Goal: Consume media (video, audio): Consume media (video, audio)

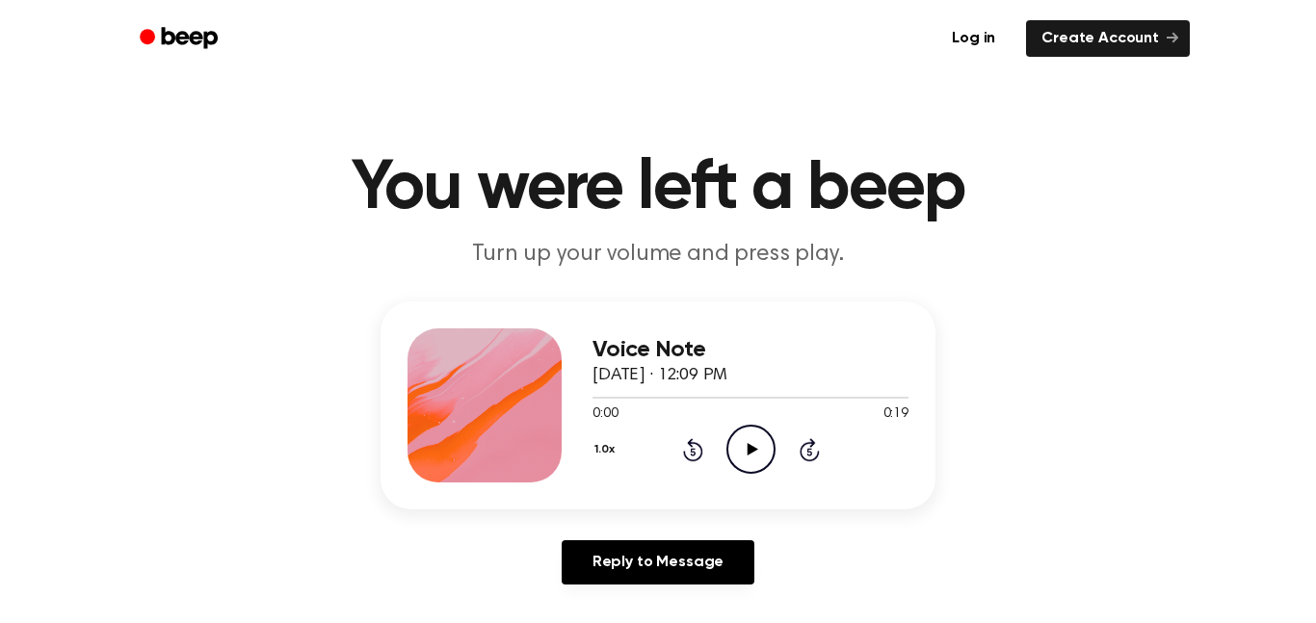
click at [737, 447] on icon "Play Audio" at bounding box center [750, 449] width 49 height 49
click at [733, 454] on icon "Play Audio" at bounding box center [750, 449] width 49 height 49
click at [749, 456] on icon "Play Audio" at bounding box center [750, 449] width 49 height 49
click at [736, 446] on icon "Play Audio" at bounding box center [750, 449] width 49 height 49
click at [683, 448] on icon "Rewind 5 seconds" at bounding box center [692, 449] width 21 height 25
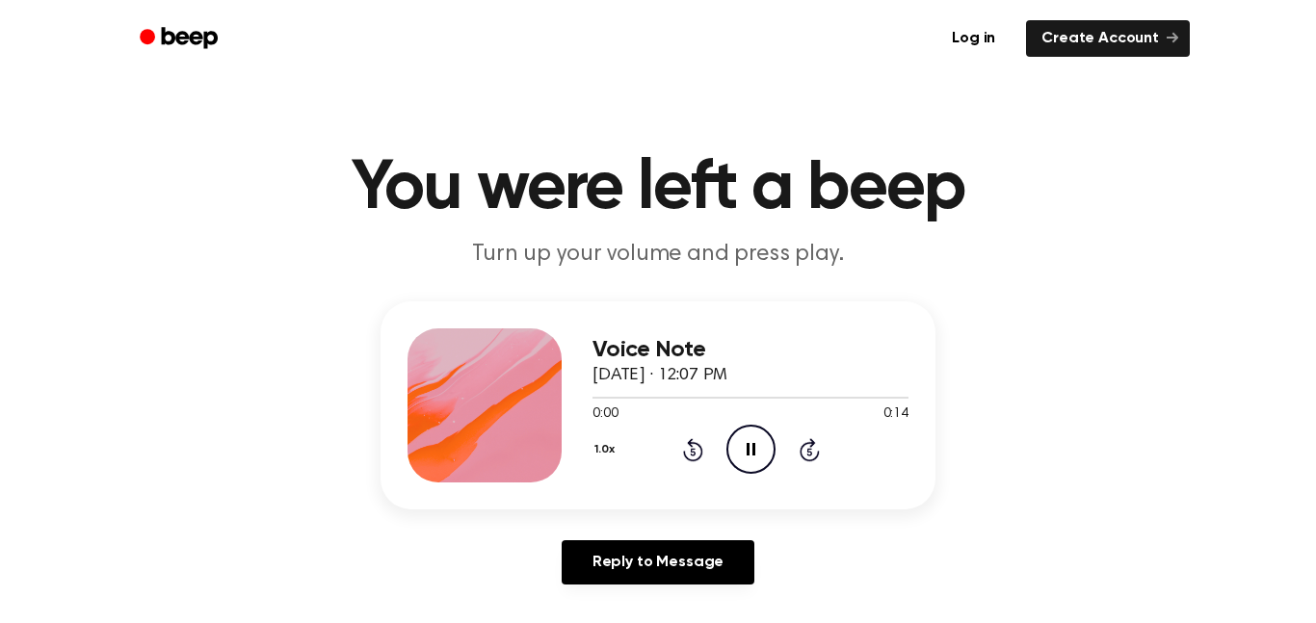
click at [683, 448] on icon "Rewind 5 seconds" at bounding box center [692, 449] width 21 height 25
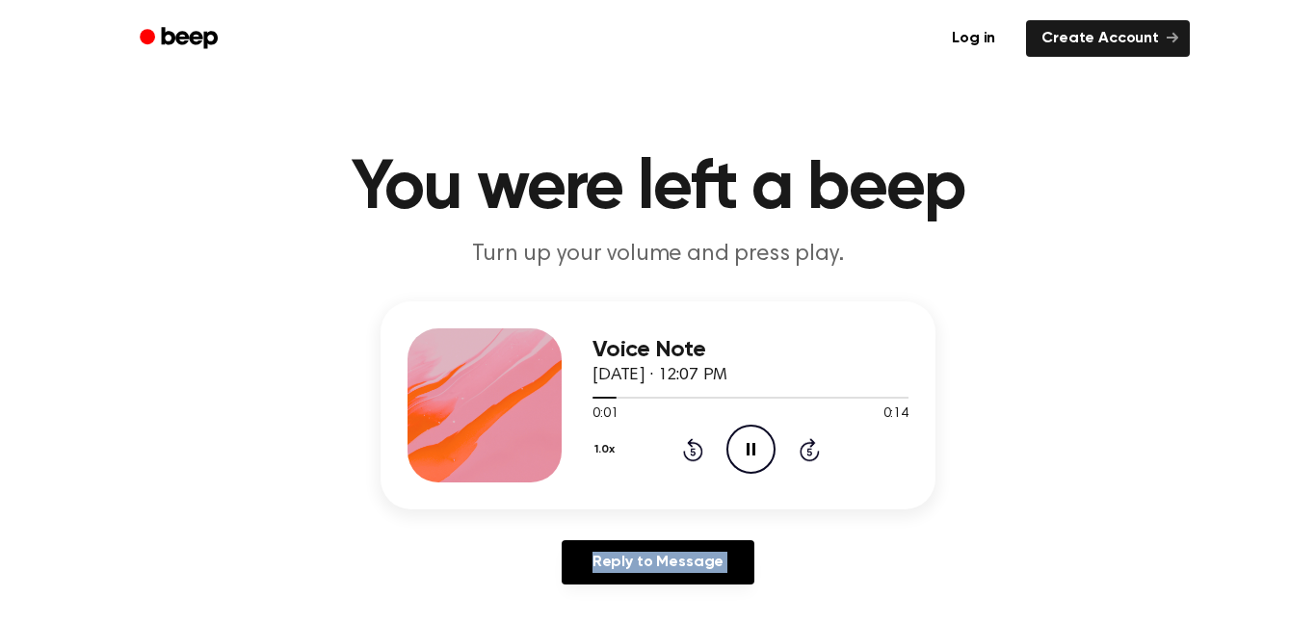
click at [683, 448] on icon "Rewind 5 seconds" at bounding box center [692, 449] width 21 height 25
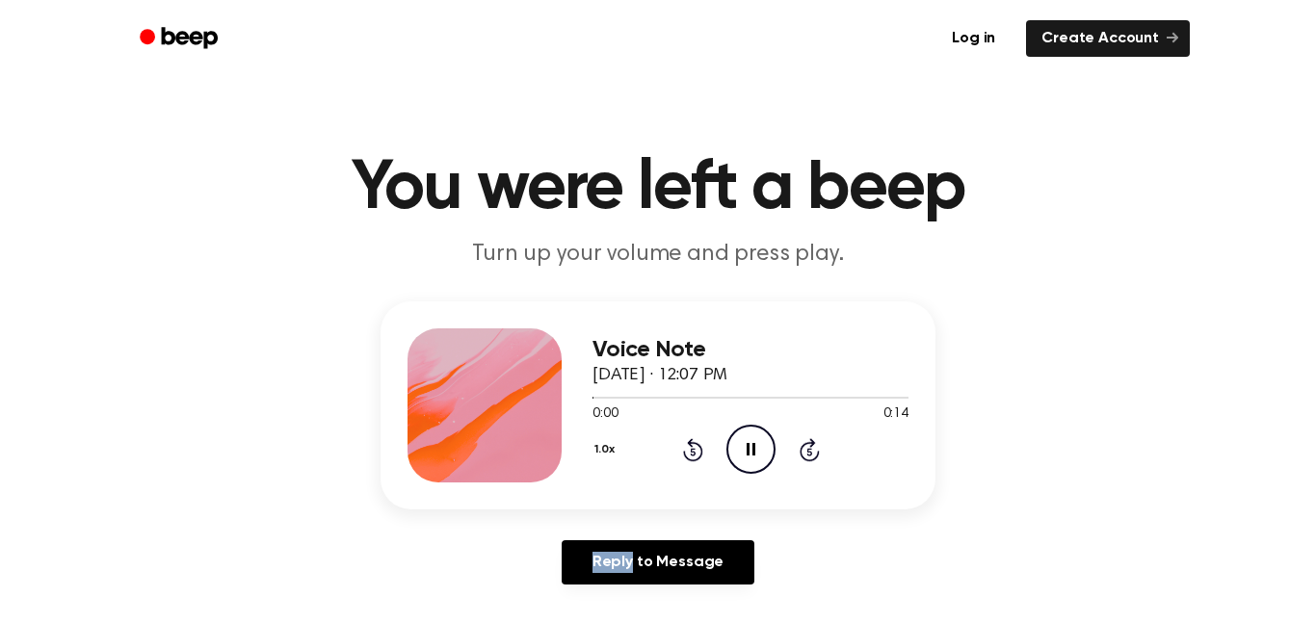
click at [683, 448] on icon "Rewind 5 seconds" at bounding box center [692, 449] width 21 height 25
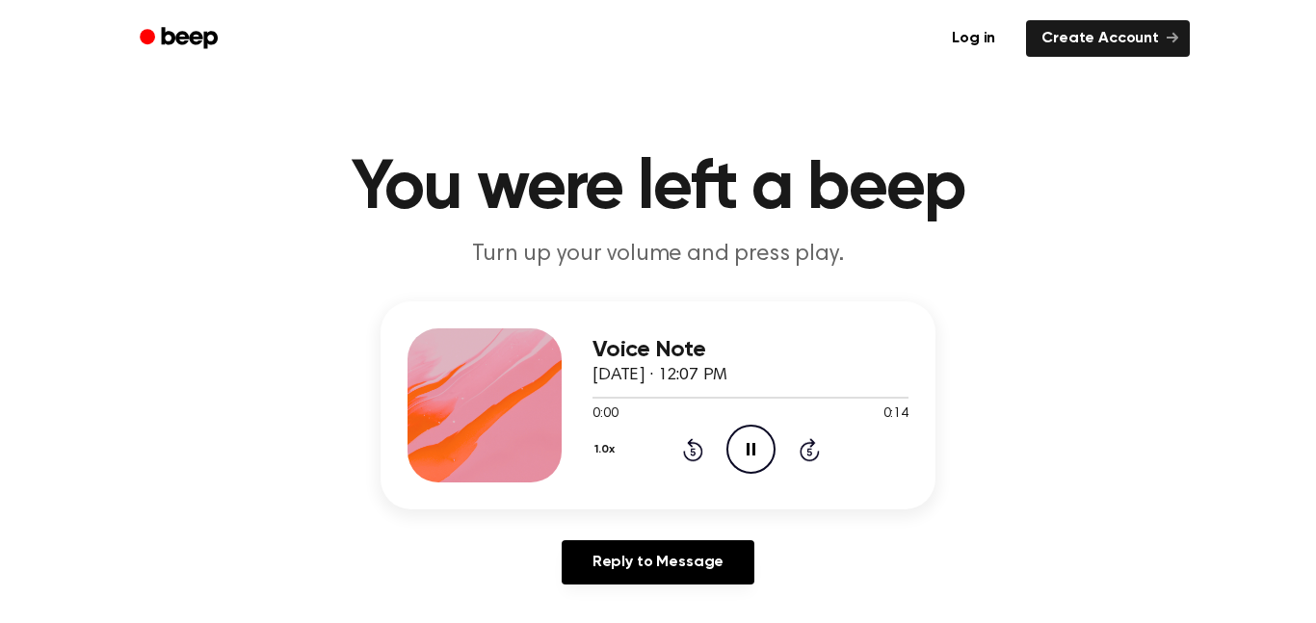
click at [683, 448] on icon "Rewind 5 seconds" at bounding box center [692, 449] width 21 height 25
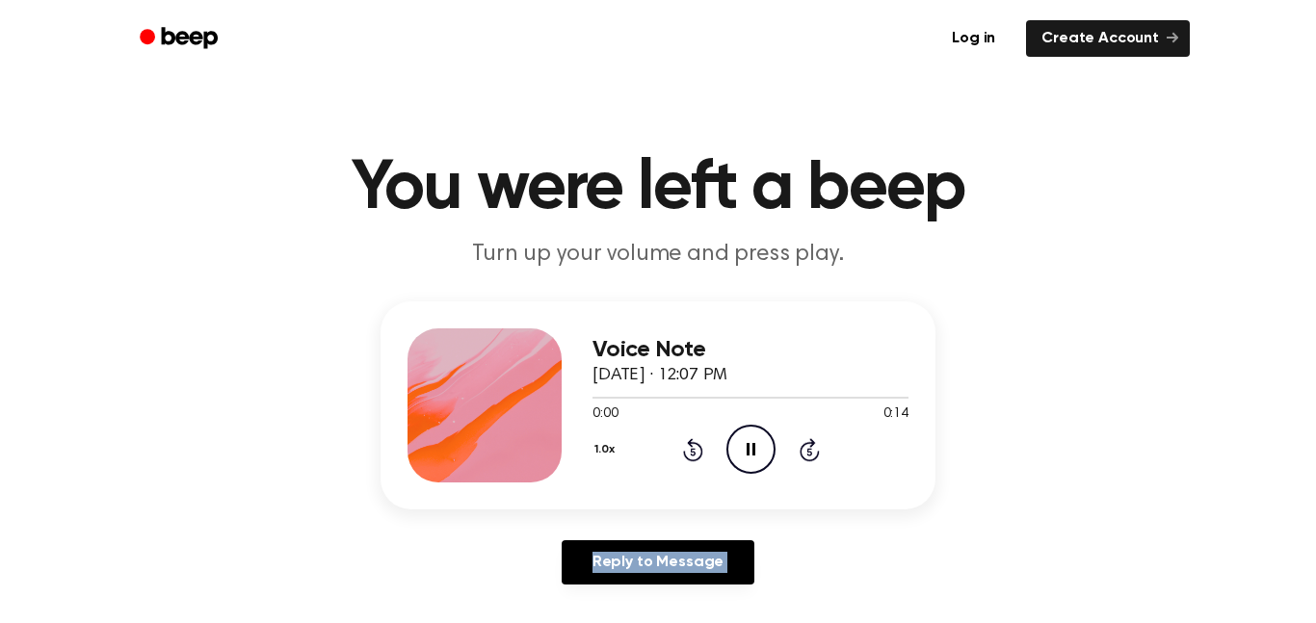
click at [683, 448] on icon "Rewind 5 seconds" at bounding box center [692, 449] width 21 height 25
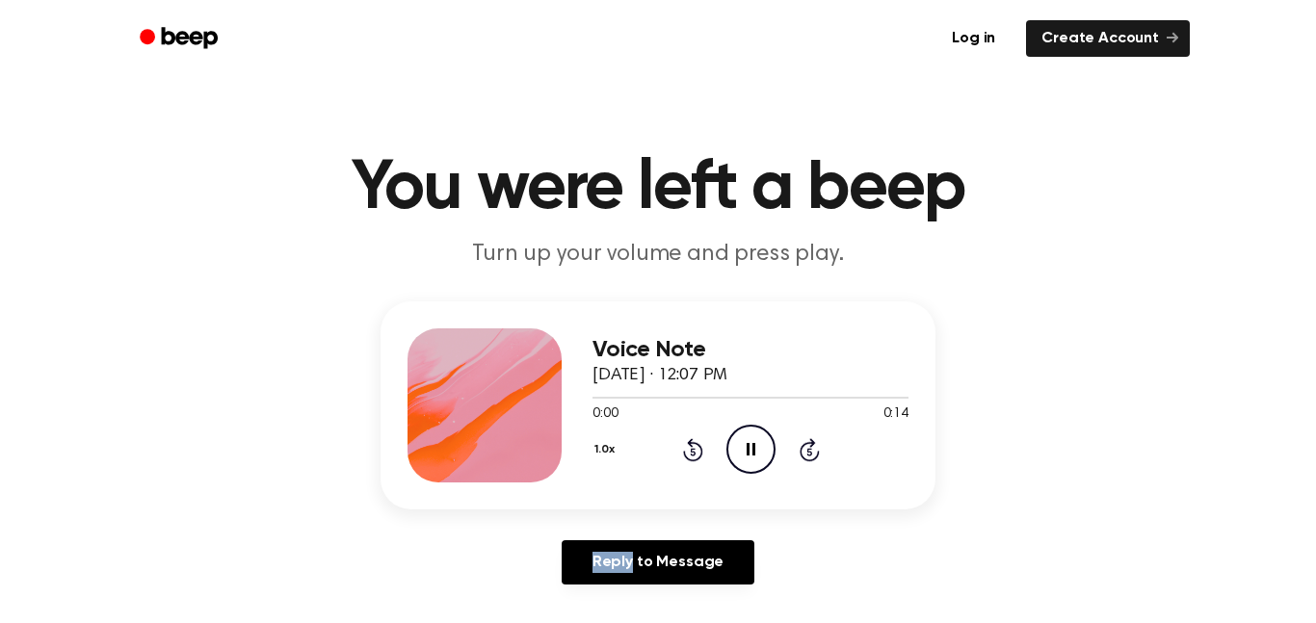
click at [683, 448] on icon "Rewind 5 seconds" at bounding box center [692, 449] width 21 height 25
click at [807, 459] on icon at bounding box center [810, 449] width 20 height 23
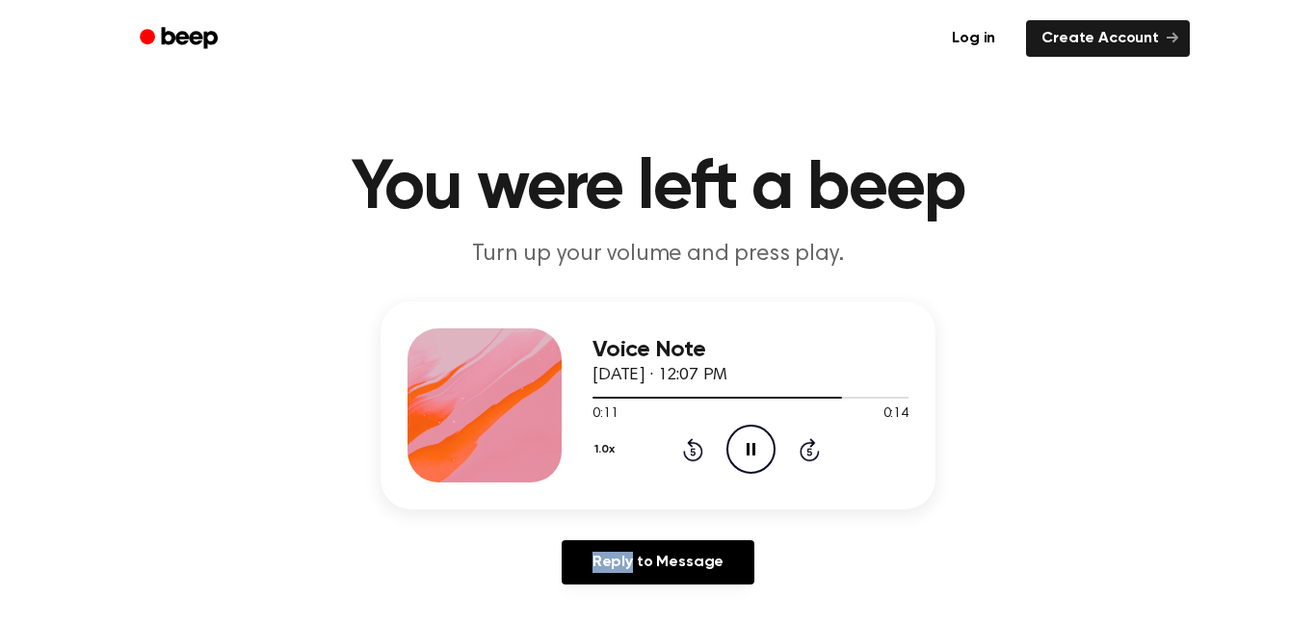
click at [807, 459] on icon at bounding box center [810, 449] width 20 height 23
click at [691, 450] on icon "Rewind 5 seconds" at bounding box center [692, 449] width 21 height 25
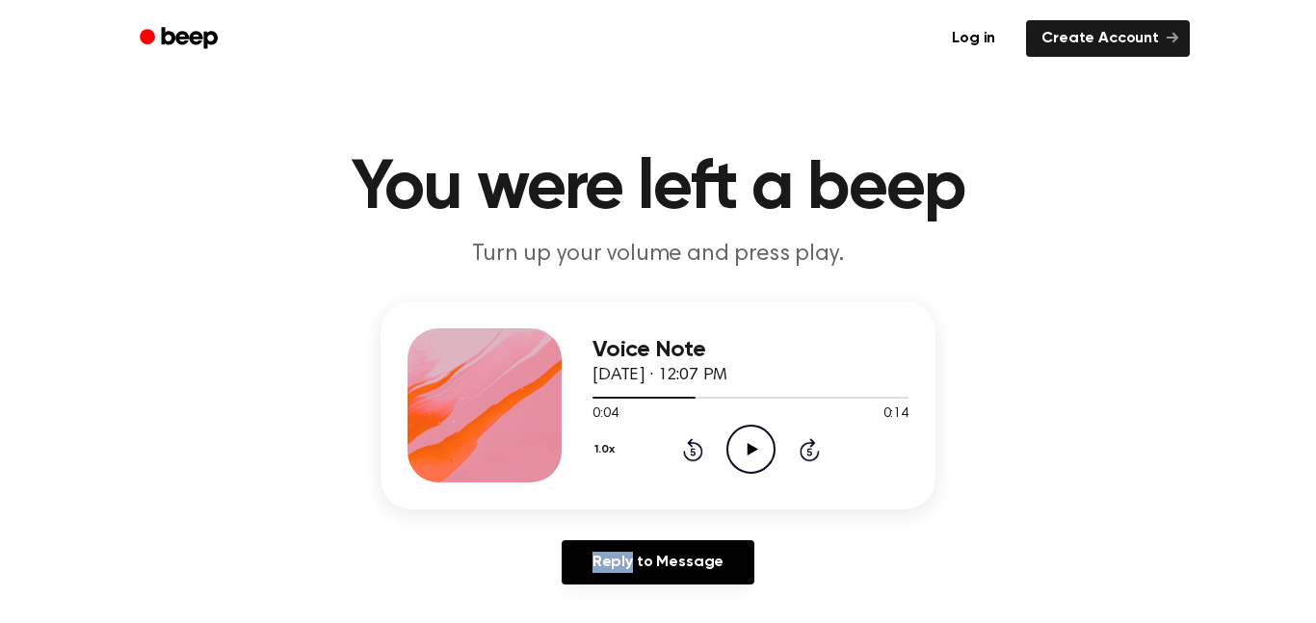
click at [691, 450] on icon "Rewind 5 seconds" at bounding box center [692, 449] width 21 height 25
click at [746, 459] on icon "Play Audio" at bounding box center [750, 449] width 49 height 49
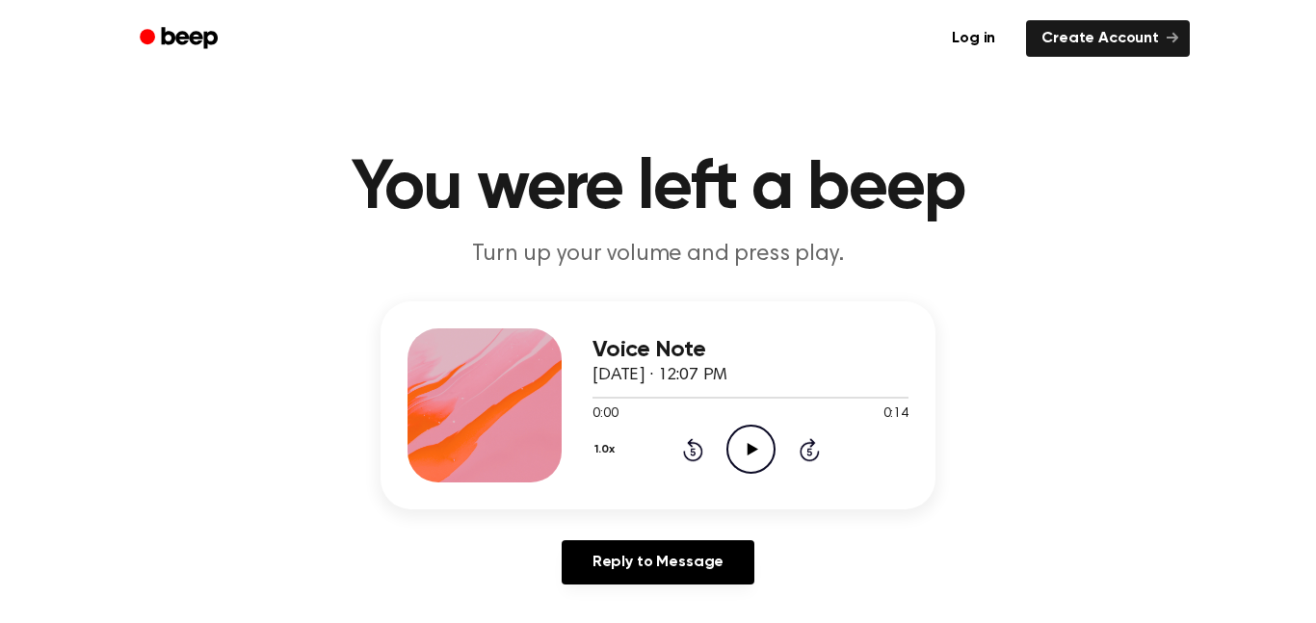
click at [729, 456] on icon "Play Audio" at bounding box center [750, 449] width 49 height 49
click at [799, 455] on icon "Skip 5 seconds" at bounding box center [809, 449] width 21 height 25
click at [684, 446] on icon "Rewind 5 seconds" at bounding box center [692, 449] width 21 height 25
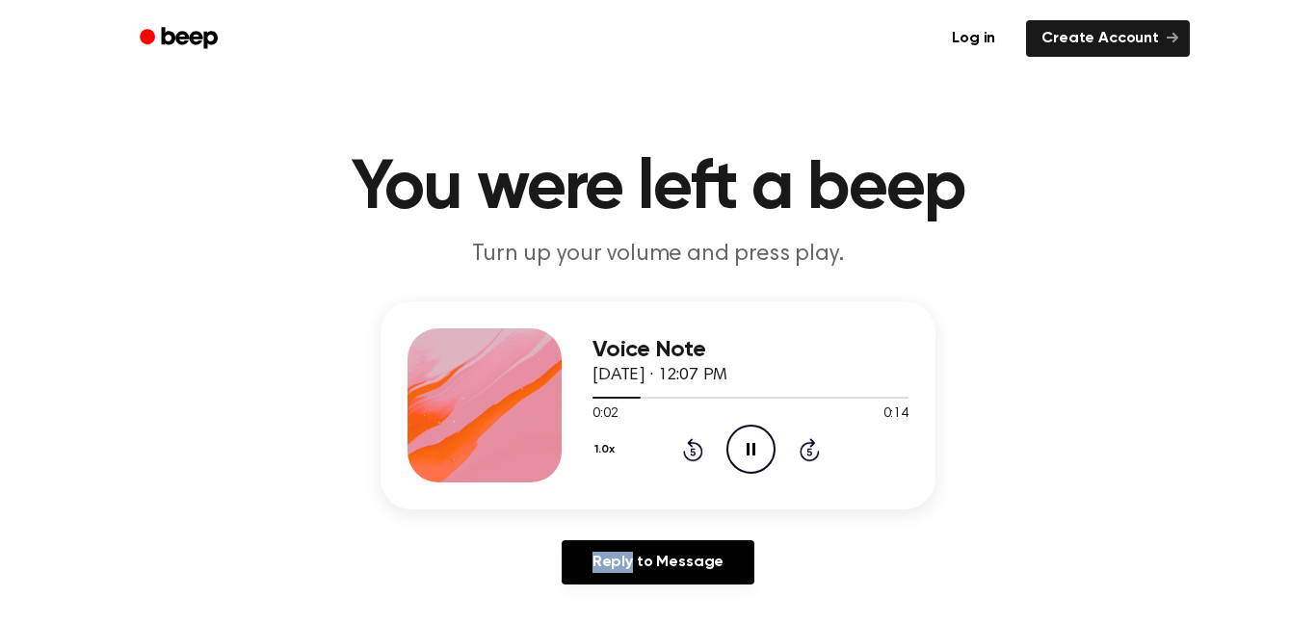
click at [684, 446] on icon "Rewind 5 seconds" at bounding box center [692, 449] width 21 height 25
click at [764, 462] on icon "Play Audio" at bounding box center [750, 449] width 49 height 49
click at [762, 453] on icon "Play Audio" at bounding box center [750, 449] width 49 height 49
